Goal: Information Seeking & Learning: Find specific fact

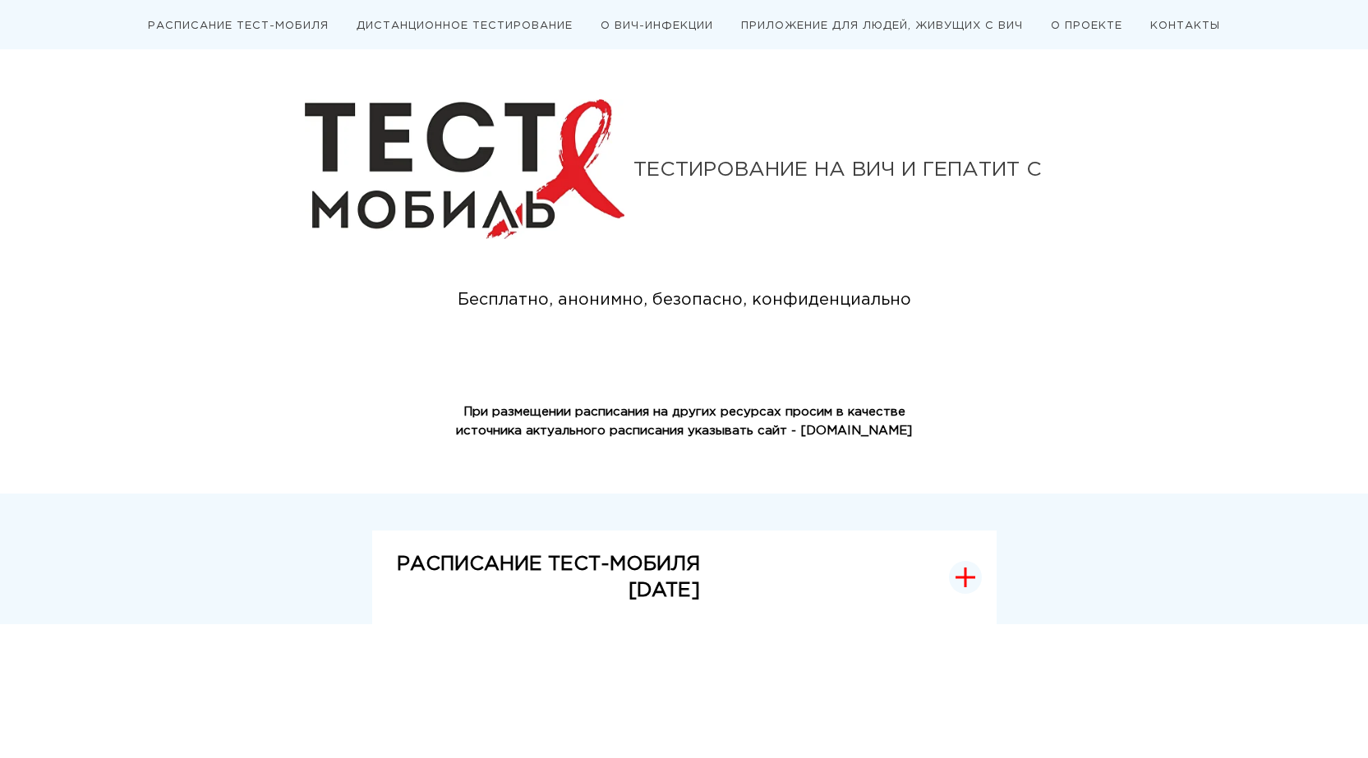
click at [968, 572] on icon "button" at bounding box center [965, 578] width 20 height 20
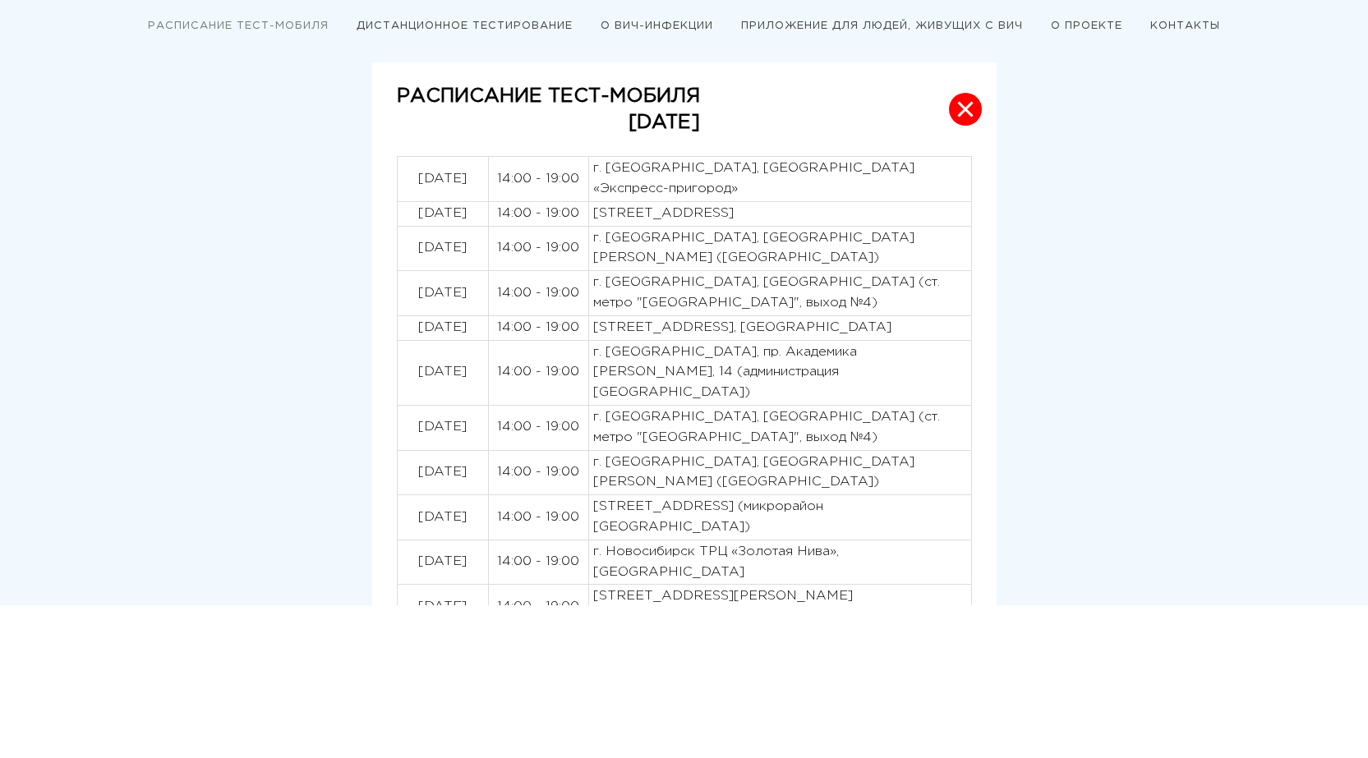
scroll to position [493, 0]
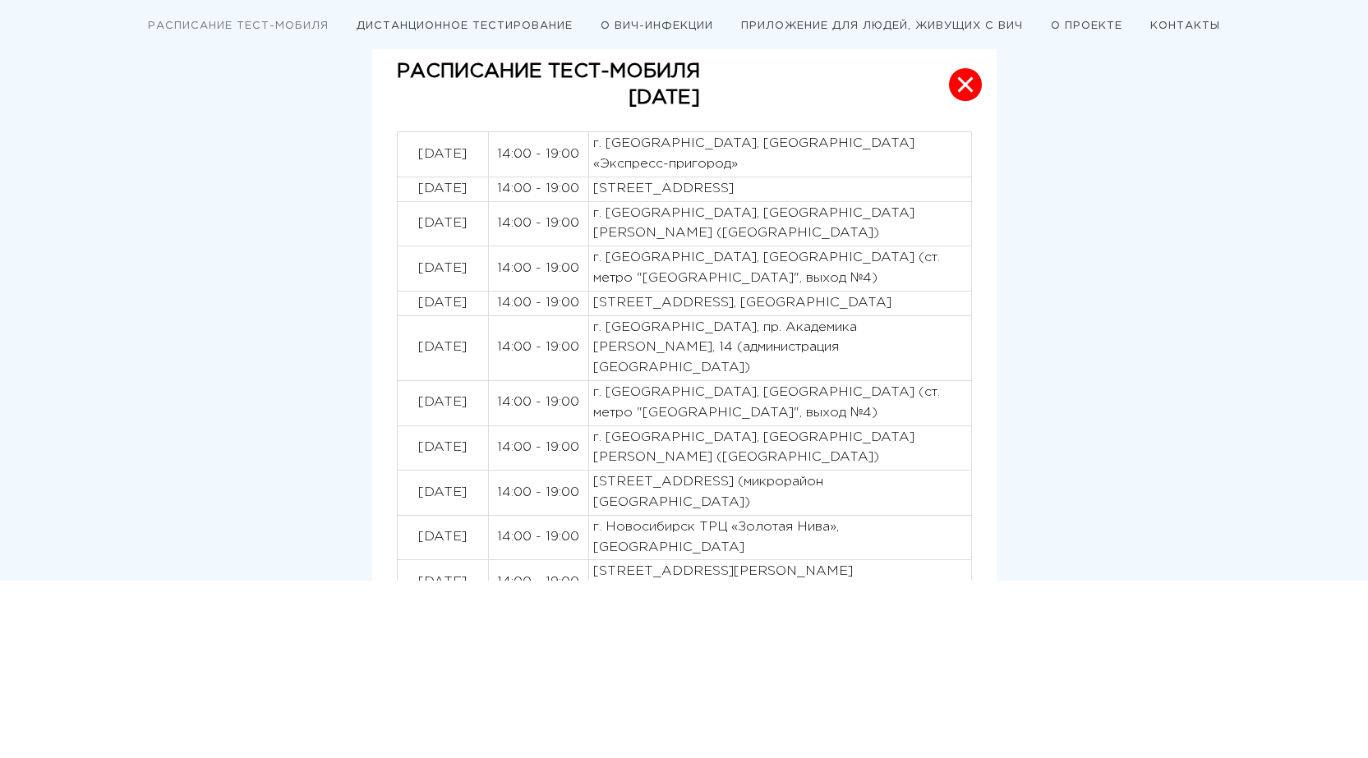
drag, startPoint x: 395, startPoint y: 59, endPoint x: 571, endPoint y: 353, distance: 342.6
click at [571, 353] on div "РАСПИСАНИЕ ТЕСТ-МОБИЛЯ [DATE] [DATE] 14:00 - 19:00 г. [GEOGRAPHIC_DATA], [GEOGR…" at bounding box center [684, 310] width 624 height 544
drag, startPoint x: 398, startPoint y: 108, endPoint x: 532, endPoint y: 242, distance: 190.0
click at [532, 242] on div "РАСПИСАНИЕ ТЕСТ-МОБИЛЯ [DATE] [DATE] 14:00 - 19:00 г. [GEOGRAPHIC_DATA], [GEOGR…" at bounding box center [684, 310] width 624 height 544
click at [545, 179] on td "14:00 - 19:00" at bounding box center [538, 189] width 100 height 25
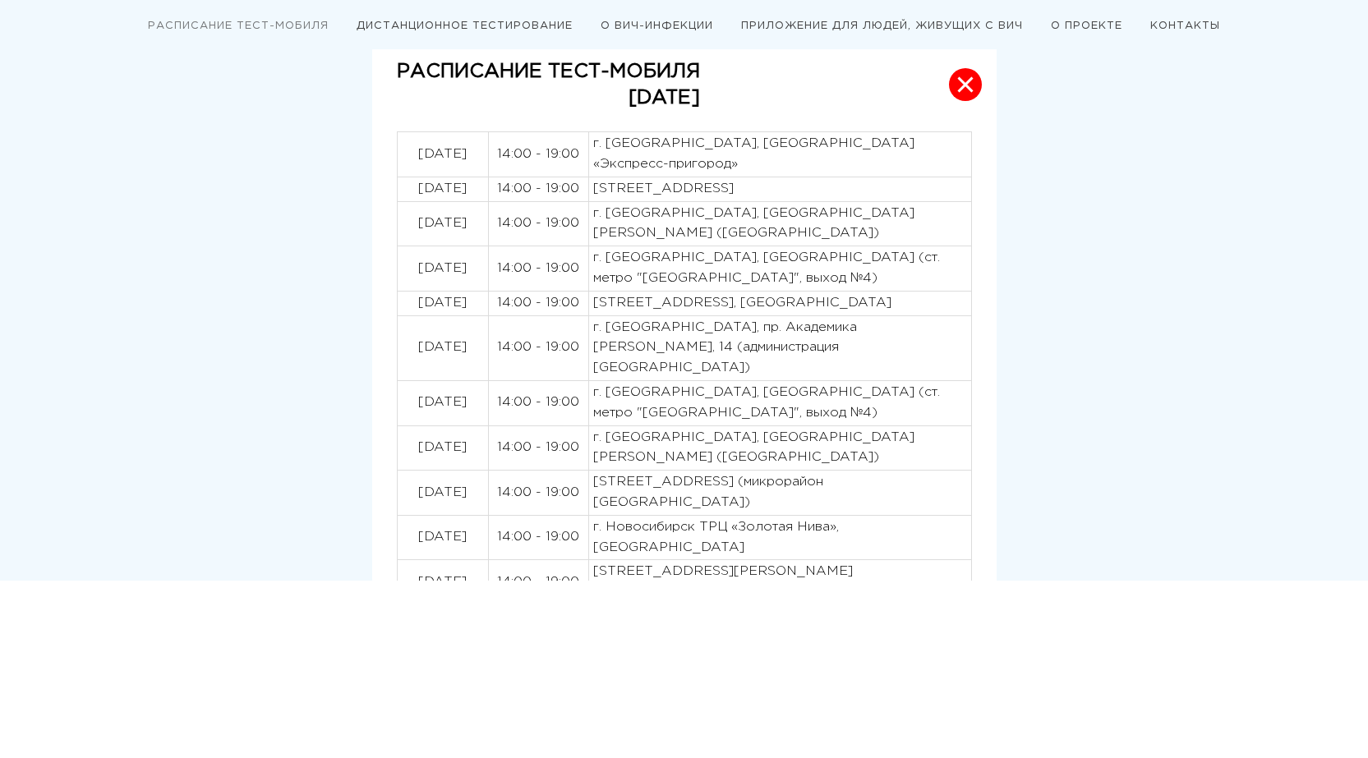
drag, startPoint x: 399, startPoint y: 76, endPoint x: 462, endPoint y: 226, distance: 162.0
click at [464, 242] on div "РАСПИСАНИЕ ТЕСТ-МОБИЛЯ [DATE] [DATE] 14:00 - 19:00 г. [GEOGRAPHIC_DATA], [GEOGR…" at bounding box center [684, 310] width 624 height 544
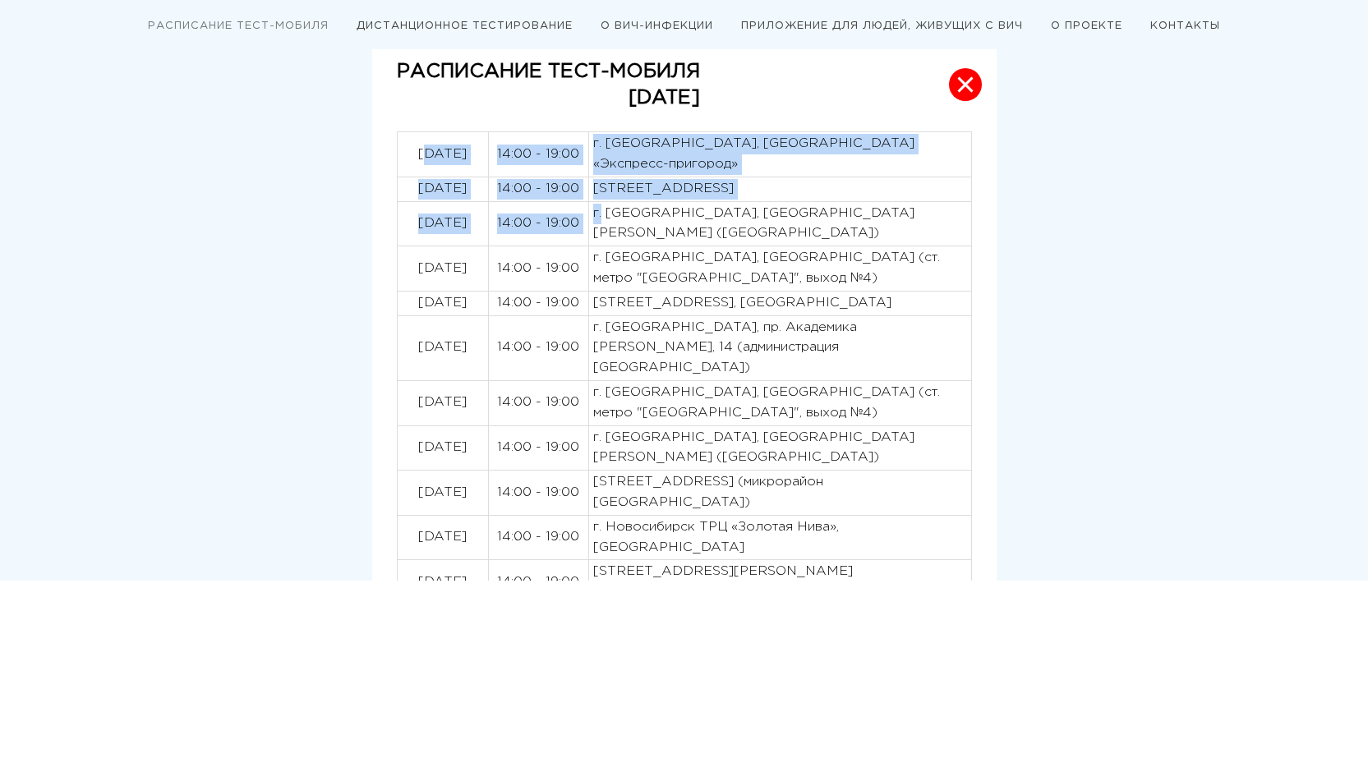
drag, startPoint x: 413, startPoint y: 149, endPoint x: 603, endPoint y: 226, distance: 204.9
click at [603, 226] on tbody "[DATE] 14:00 - 19:00 г. [GEOGRAPHIC_DATA], [GEOGRAPHIC_DATA] «Экспресс-пригород…" at bounding box center [684, 368] width 574 height 473
drag, startPoint x: 409, startPoint y: 151, endPoint x: 778, endPoint y: 556, distance: 547.8
click at [778, 556] on tbody "[DATE] 14:00 - 19:00 г. [GEOGRAPHIC_DATA], [GEOGRAPHIC_DATA] «Экспресс-пригород…" at bounding box center [684, 368] width 574 height 473
copy tbody "45.65.9271 34:33 - 08:00 l. Ipsumdolors, Ametconsectet adipisc Elitsed «Doeiusm…"
